Goal: Navigation & Orientation: Go to known website

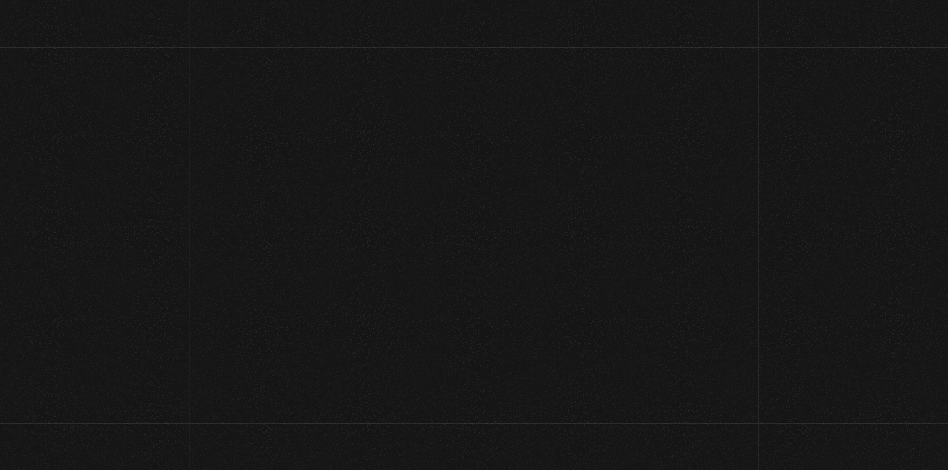
scroll to position [199, 0]
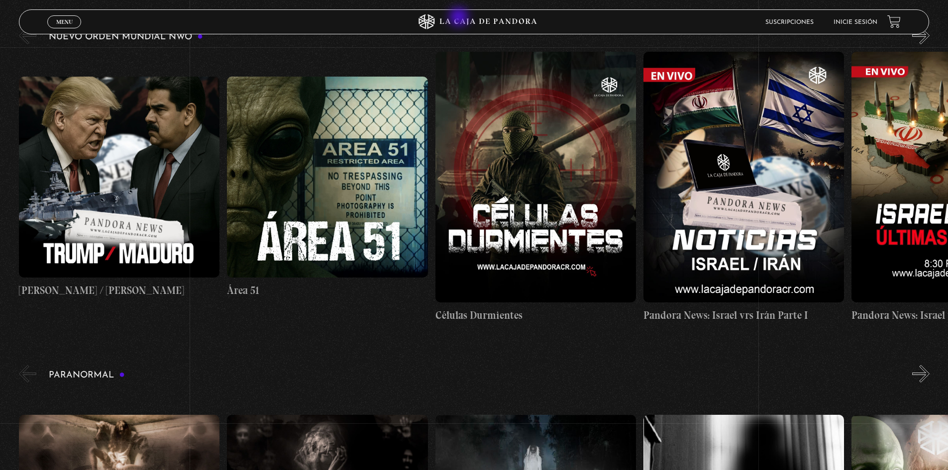
click at [460, 18] on icon at bounding box center [474, 21] width 285 height 15
